Goal: Go to known website: Go to known website

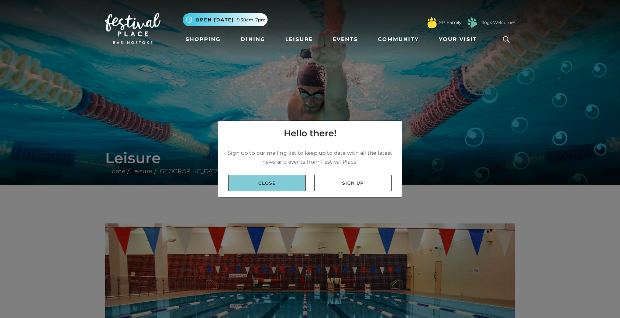
click at [287, 180] on link "Close" at bounding box center [266, 183] width 77 height 17
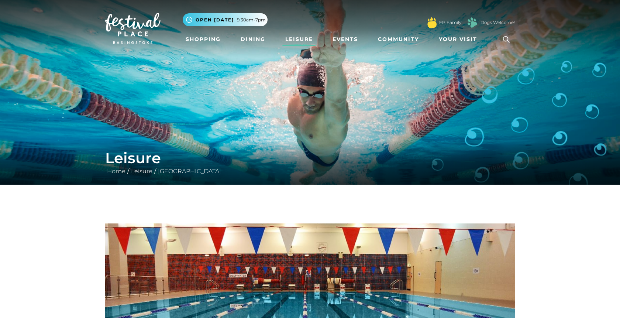
click at [304, 39] on link "Leisure" at bounding box center [299, 39] width 34 height 14
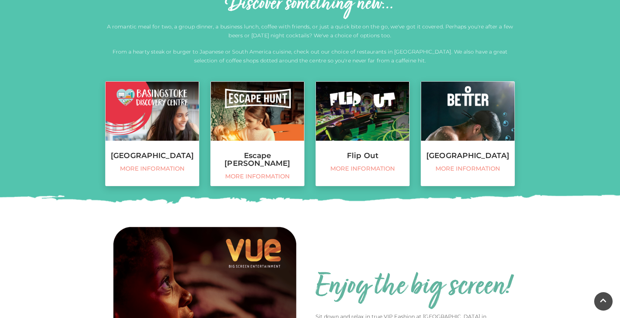
scroll to position [348, 0]
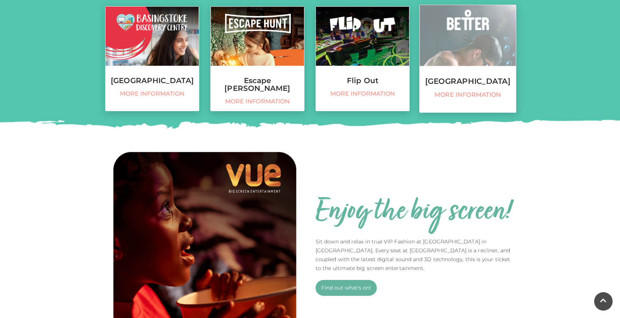
click at [477, 78] on h3 "[GEOGRAPHIC_DATA]" at bounding box center [468, 81] width 96 height 8
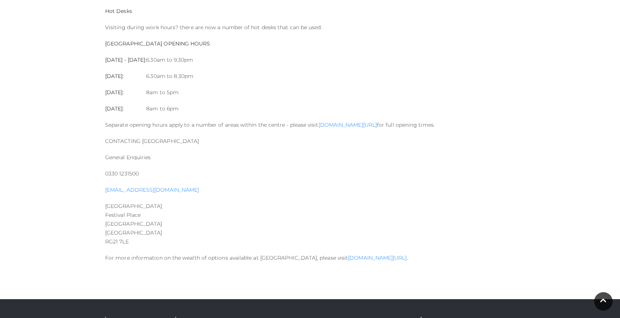
scroll to position [852, 0]
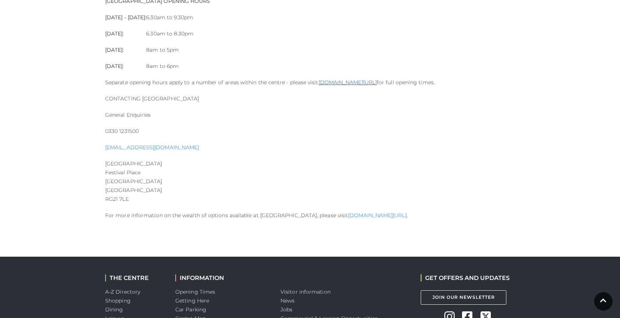
click at [363, 81] on link "[DOMAIN_NAME][URL]" at bounding box center [347, 82] width 58 height 7
